Goal: Complete application form

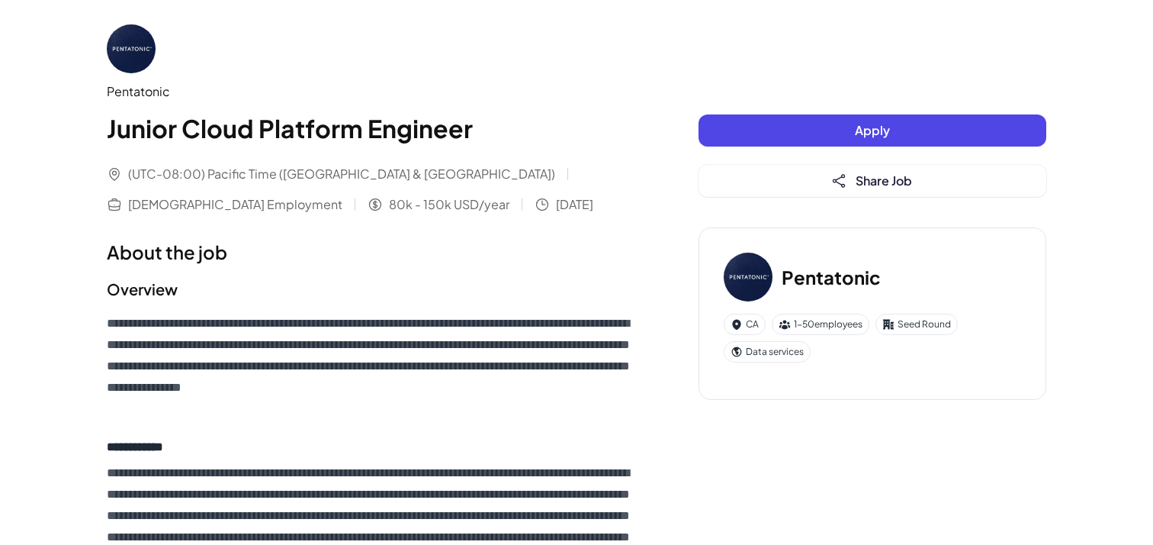
scroll to position [14, 0]
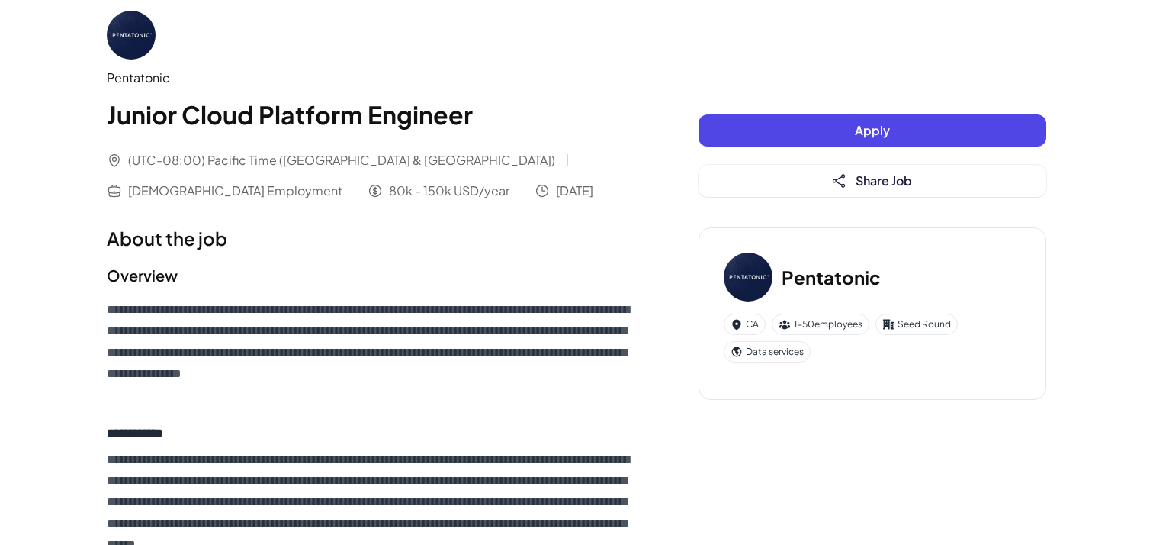
click at [765, 142] on button "Apply" at bounding box center [873, 130] width 348 height 32
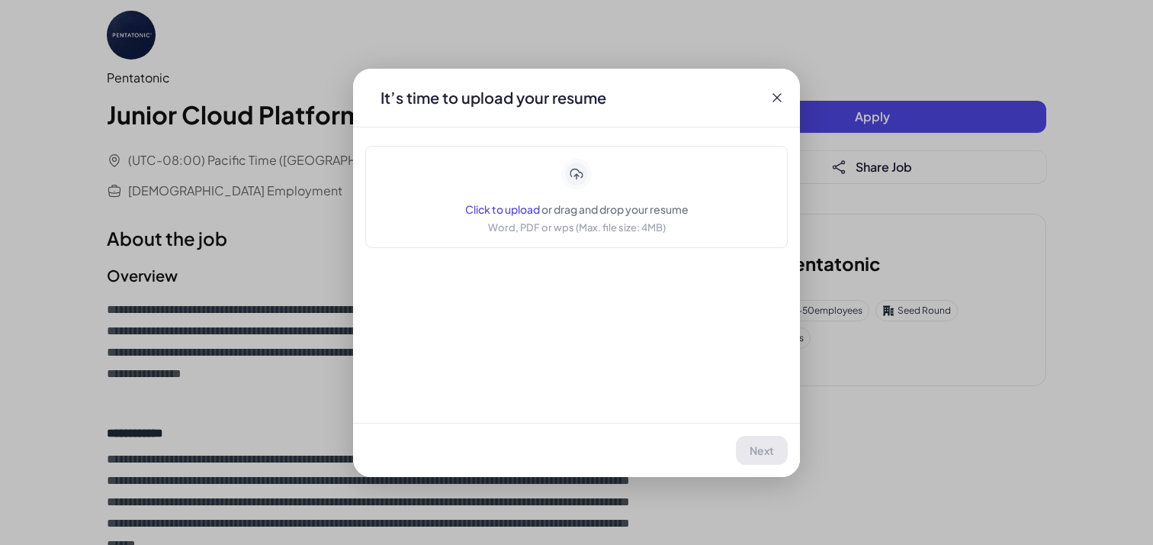
click at [759, 105] on div "It’s time to upload your resume" at bounding box center [576, 98] width 447 height 58
click at [767, 100] on div "It’s time to upload your resume" at bounding box center [576, 98] width 447 height 58
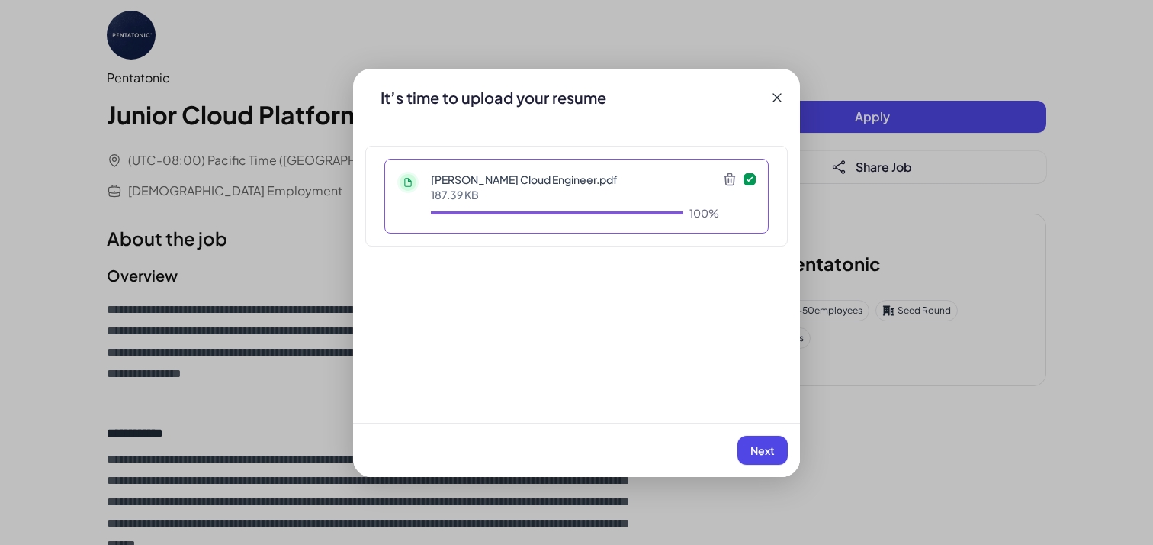
click at [773, 439] on button "Next" at bounding box center [763, 450] width 50 height 29
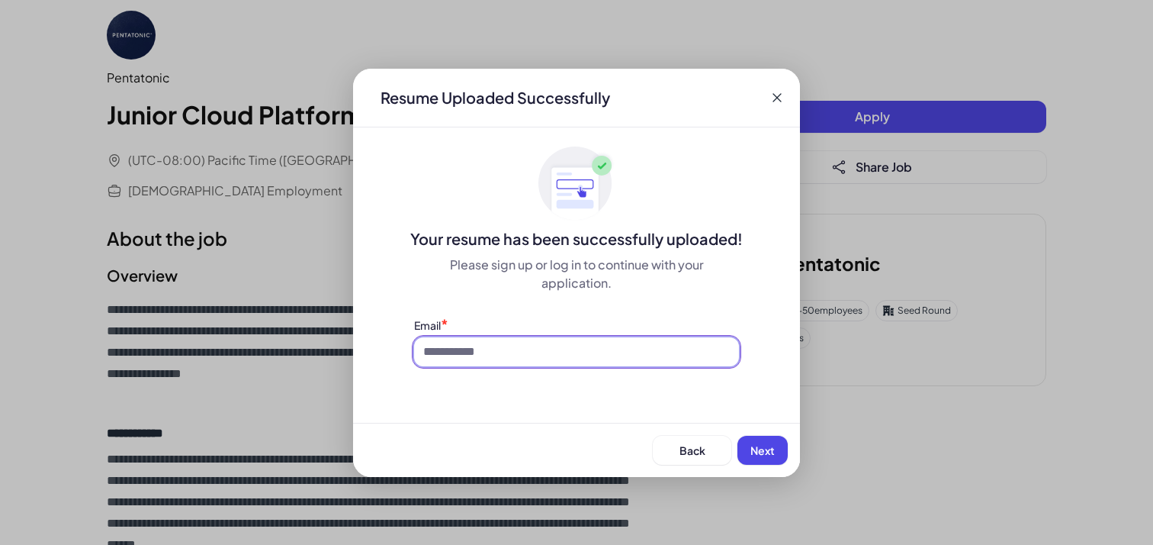
click at [605, 355] on input at bounding box center [576, 351] width 325 height 29
type input "**********"
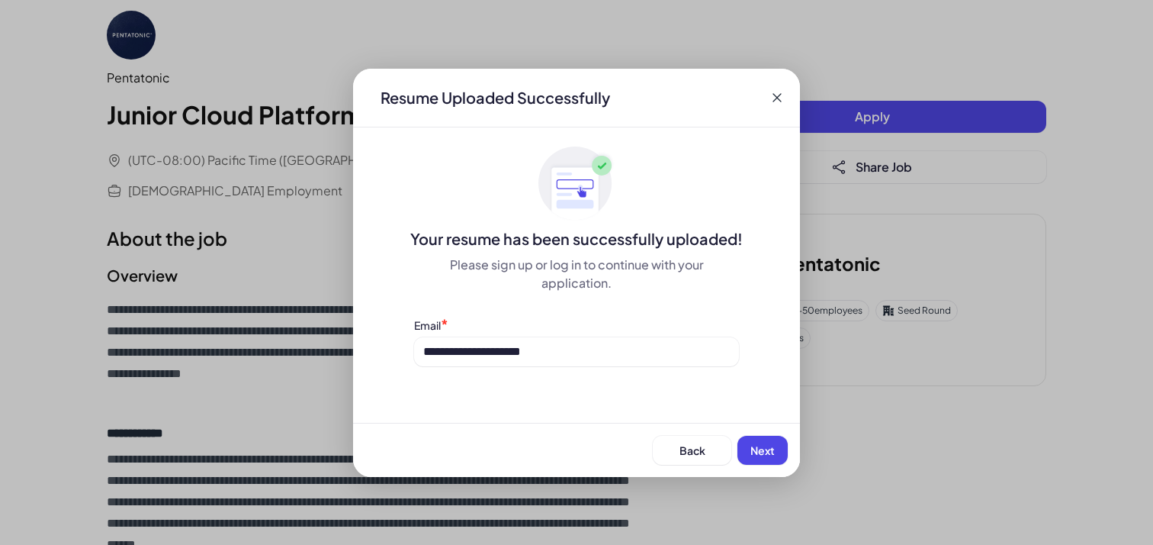
click at [772, 449] on span "Next" at bounding box center [763, 450] width 24 height 14
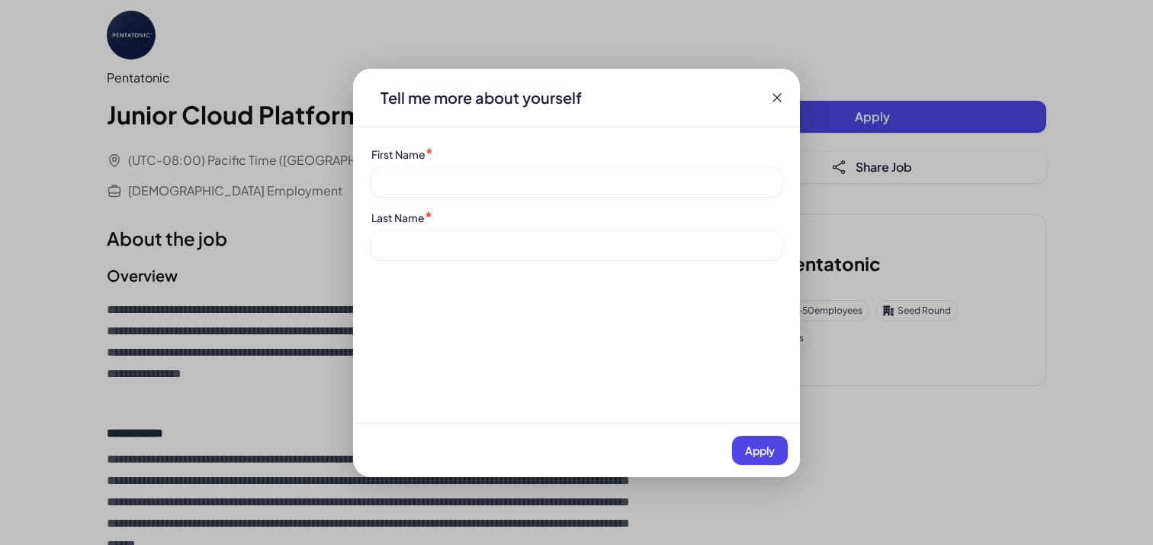
click at [541, 199] on div "First Name * Last Name *" at bounding box center [576, 203] width 447 height 114
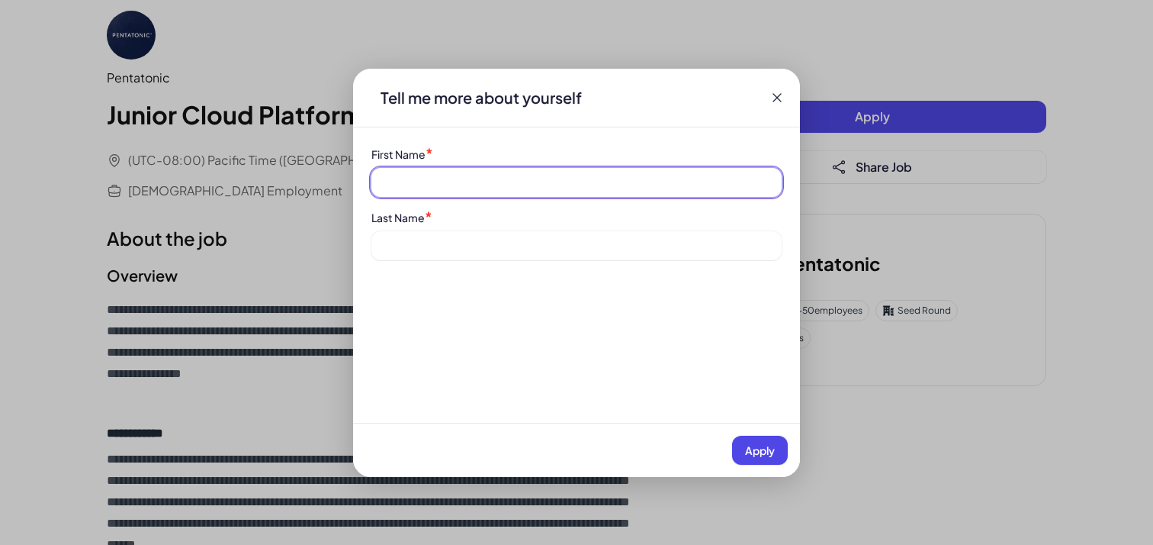
click at [533, 187] on input at bounding box center [576, 182] width 410 height 29
type input "******"
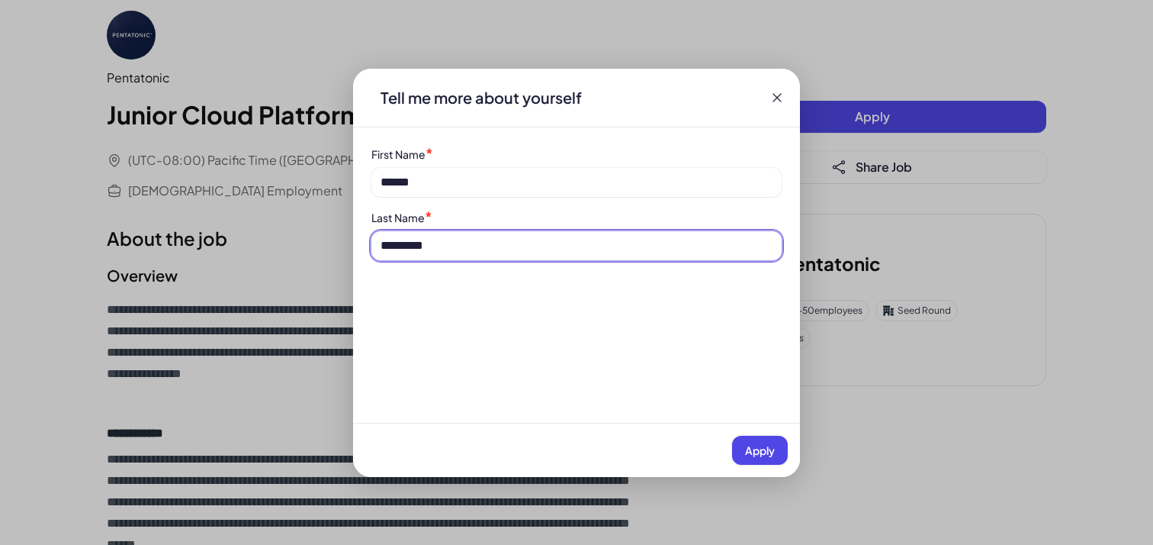
type input "*********"
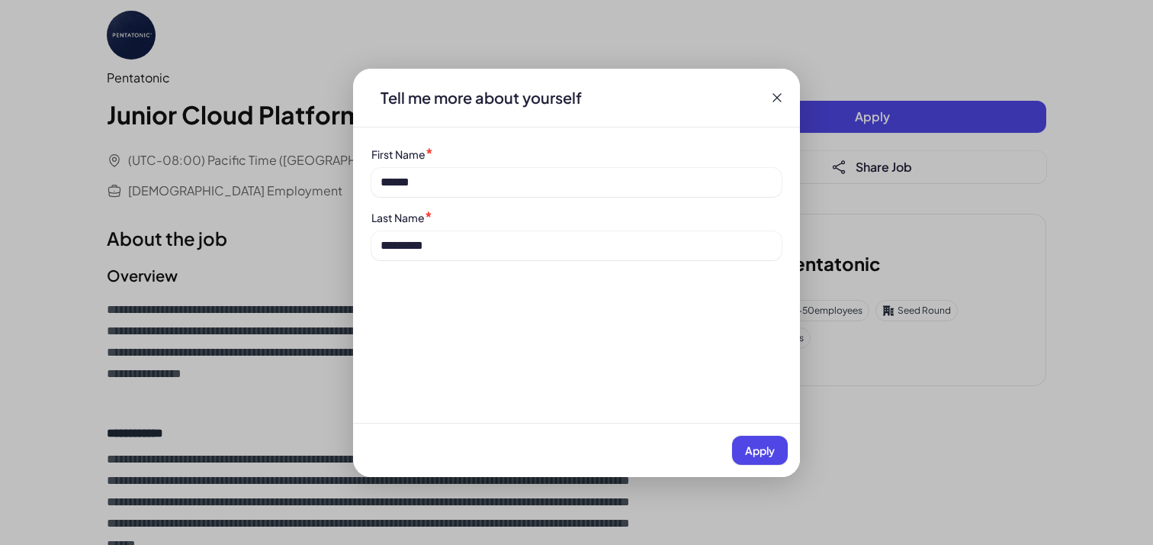
click at [751, 436] on button "Apply" at bounding box center [760, 450] width 56 height 29
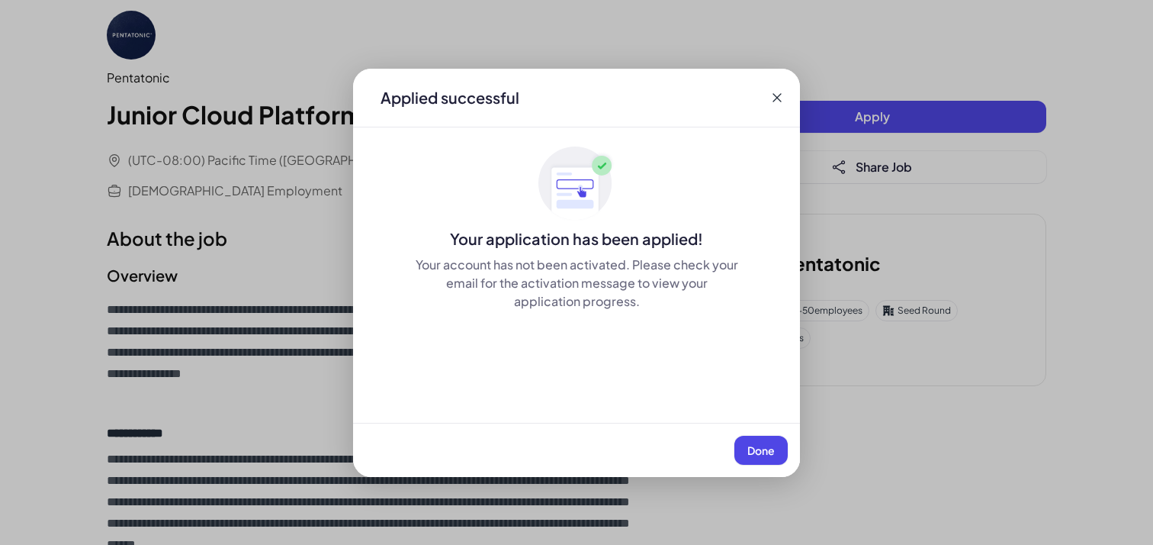
click at [777, 93] on icon at bounding box center [777, 97] width 8 height 8
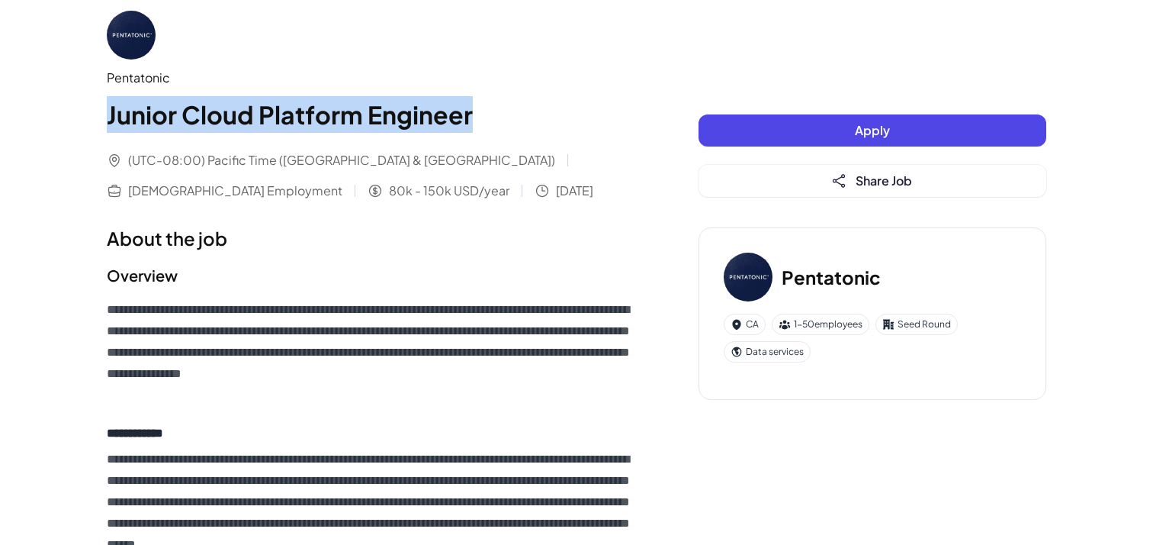
drag, startPoint x: 517, startPoint y: 117, endPoint x: 16, endPoint y: 118, distance: 501.1
copy h1 "Junior Cloud Platform Engineer"
